Goal: Task Accomplishment & Management: Manage account settings

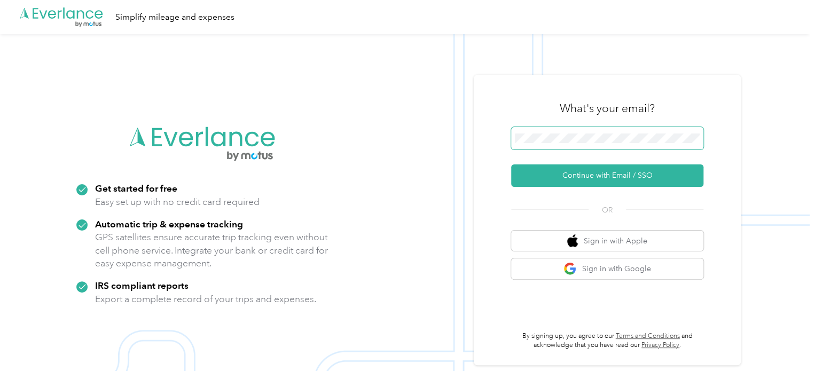
click at [626, 145] on span at bounding box center [607, 138] width 192 height 22
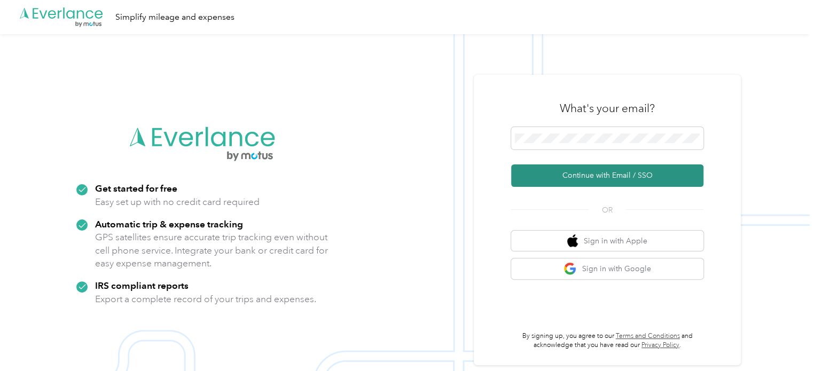
click at [588, 175] on button "Continue with Email / SSO" at bounding box center [607, 175] width 192 height 22
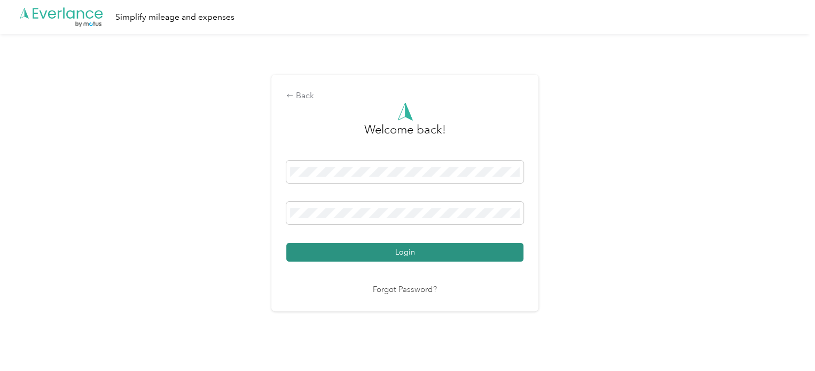
click at [417, 256] on button "Login" at bounding box center [404, 252] width 237 height 19
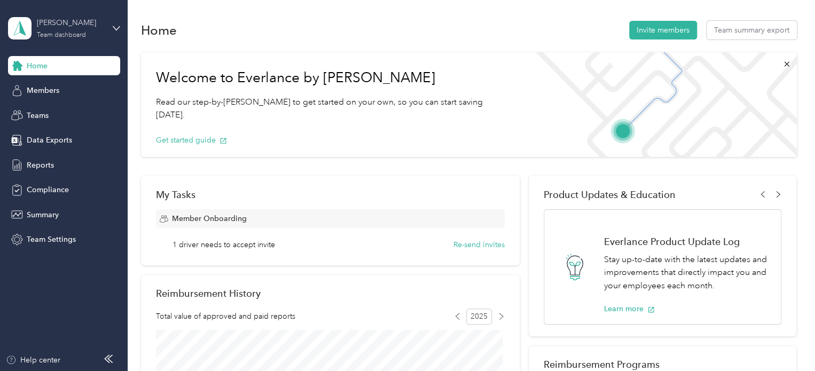
click at [53, 17] on div "[PERSON_NAME]" at bounding box center [70, 22] width 67 height 11
click at [84, 107] on div "Personal dashboard" at bounding box center [180, 108] width 330 height 19
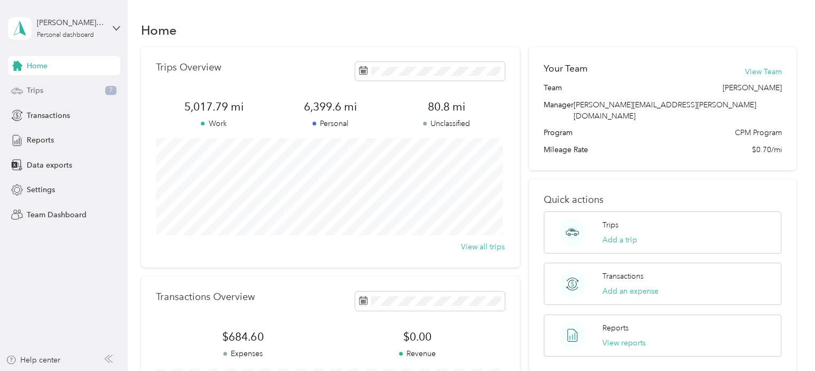
click at [38, 93] on span "Trips" at bounding box center [35, 90] width 17 height 11
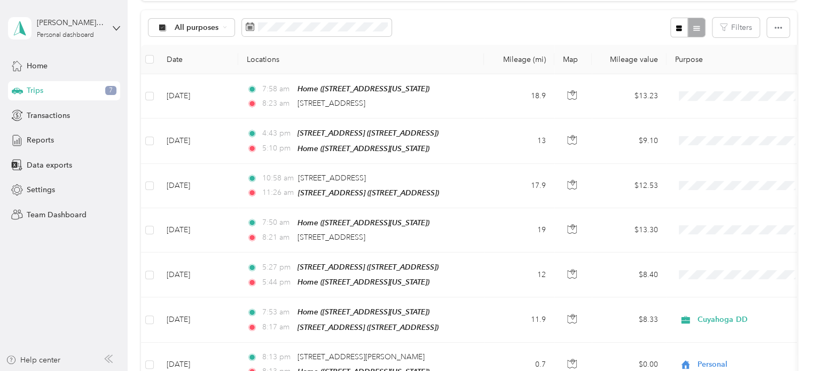
scroll to position [67, 0]
